Goal: Navigation & Orientation: Understand site structure

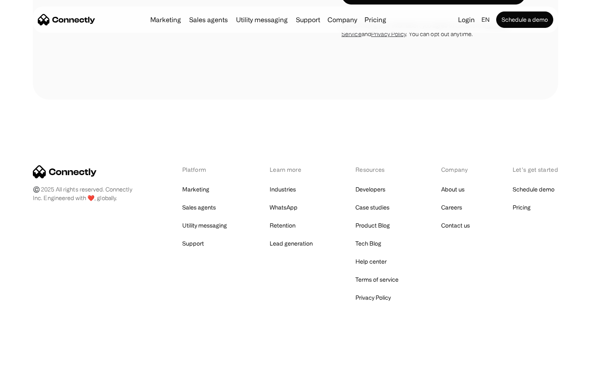
scroll to position [2504, 0]
